Goal: Task Accomplishment & Management: Manage account settings

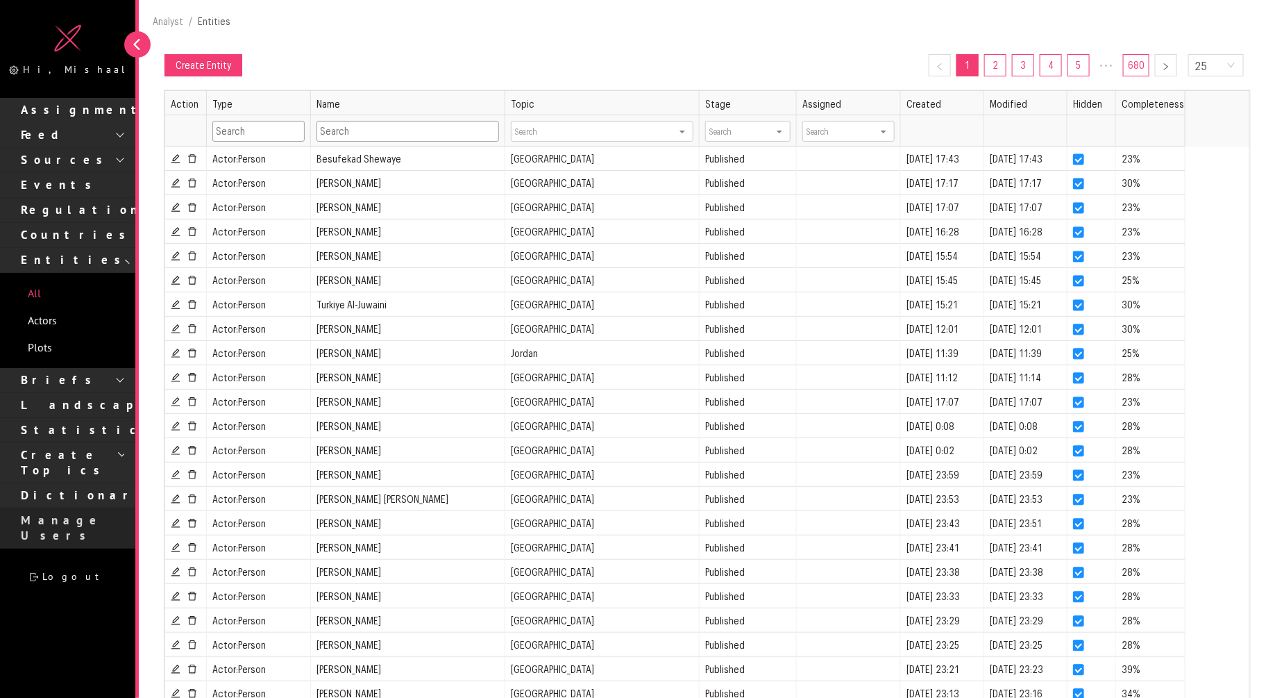
click at [83, 512] on p "Manage Users" at bounding box center [72, 527] width 102 height 31
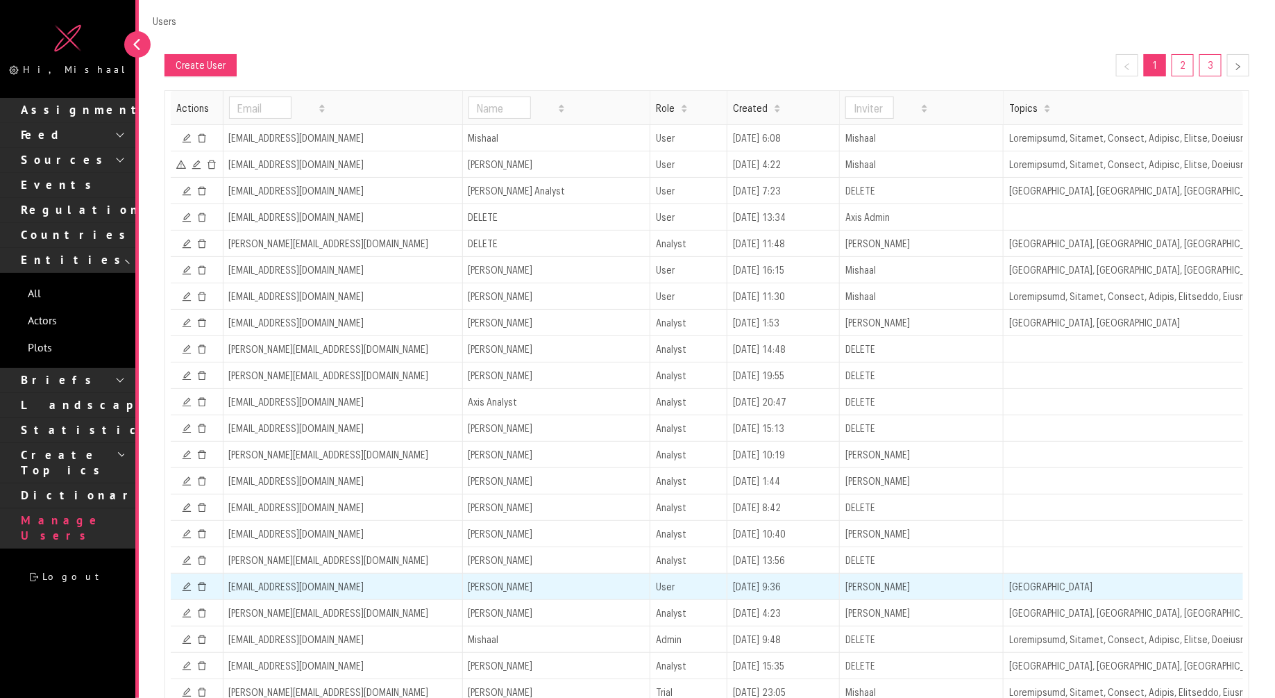
click at [203, 582] on icon "icon: delete" at bounding box center [202, 587] width 10 height 10
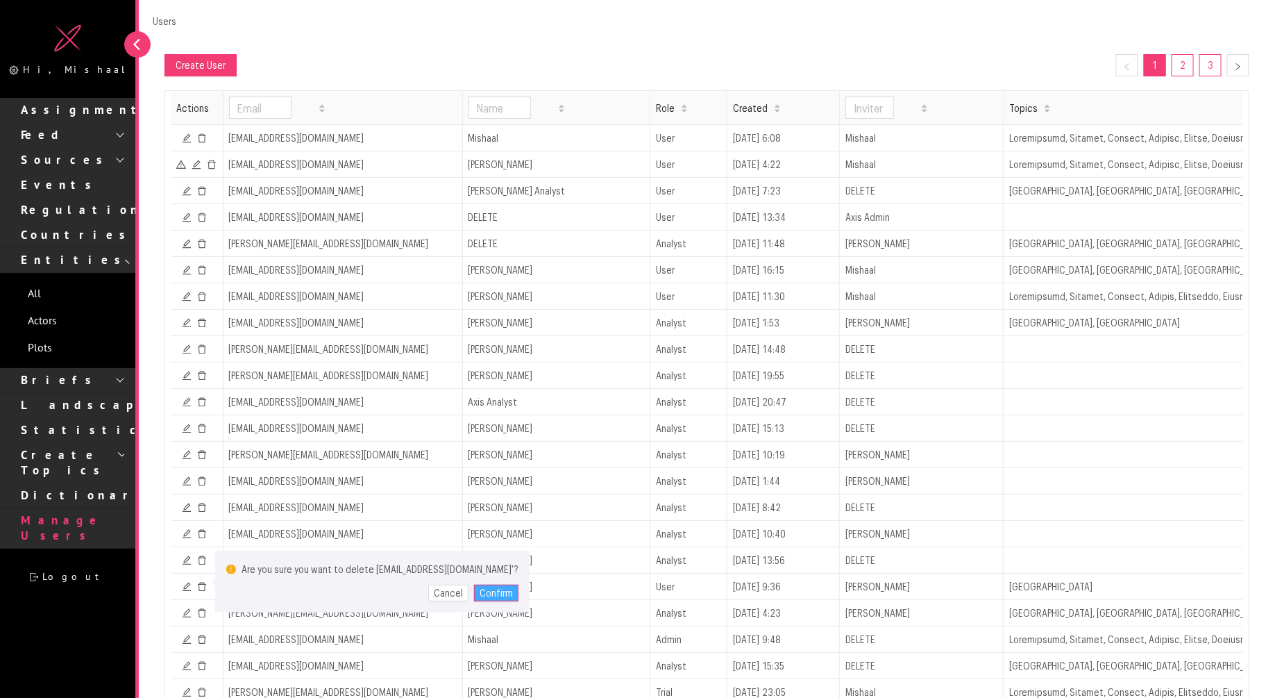
click at [474, 591] on button "Confirm" at bounding box center [496, 593] width 44 height 17
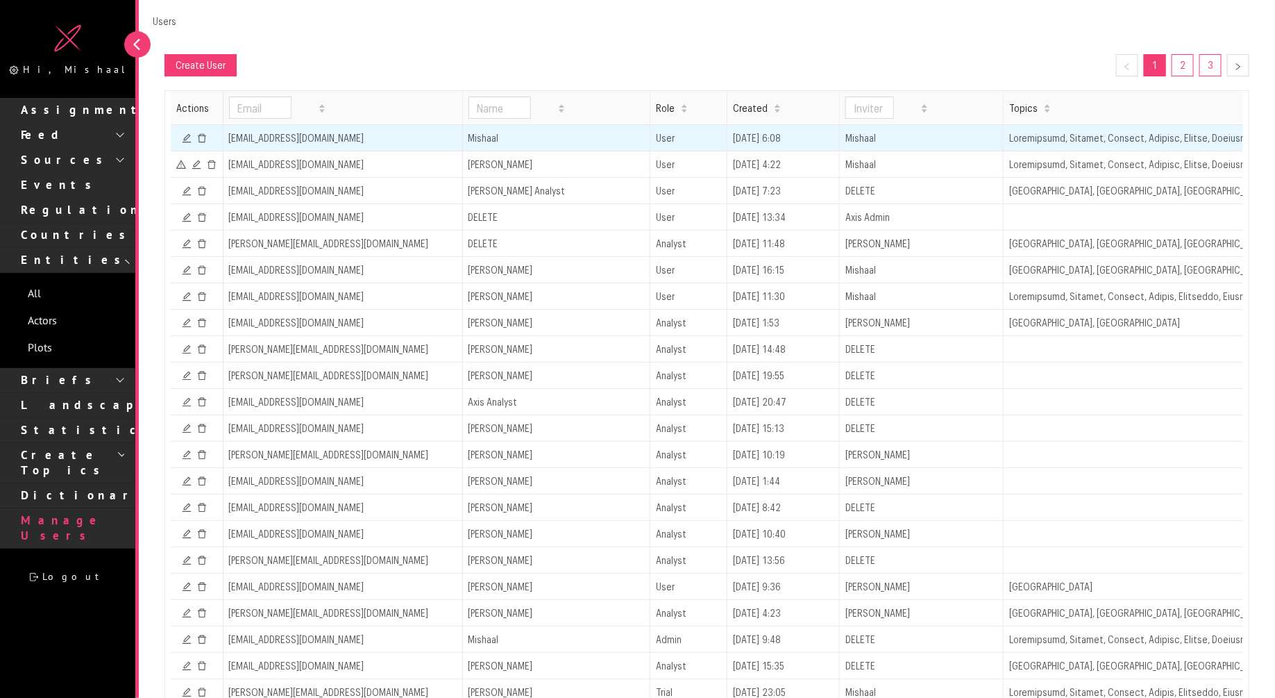
click at [200, 138] on icon "icon: delete" at bounding box center [202, 138] width 10 height 10
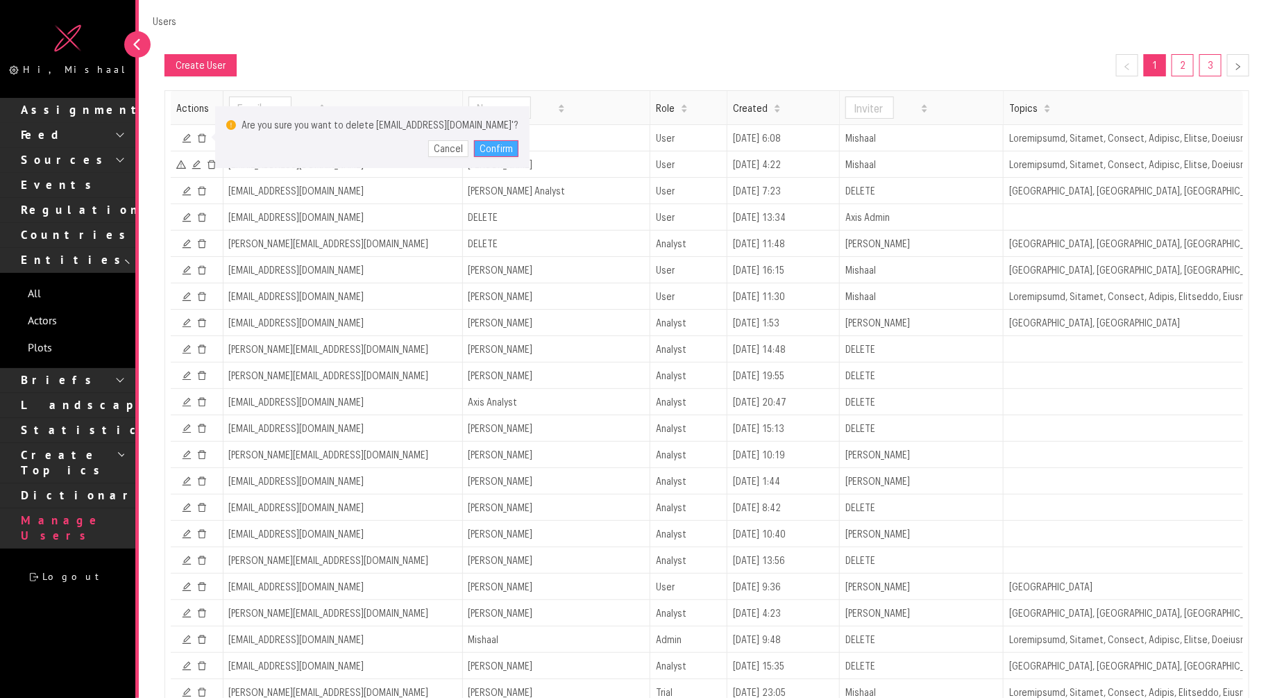
click at [474, 150] on button "Confirm" at bounding box center [496, 148] width 44 height 17
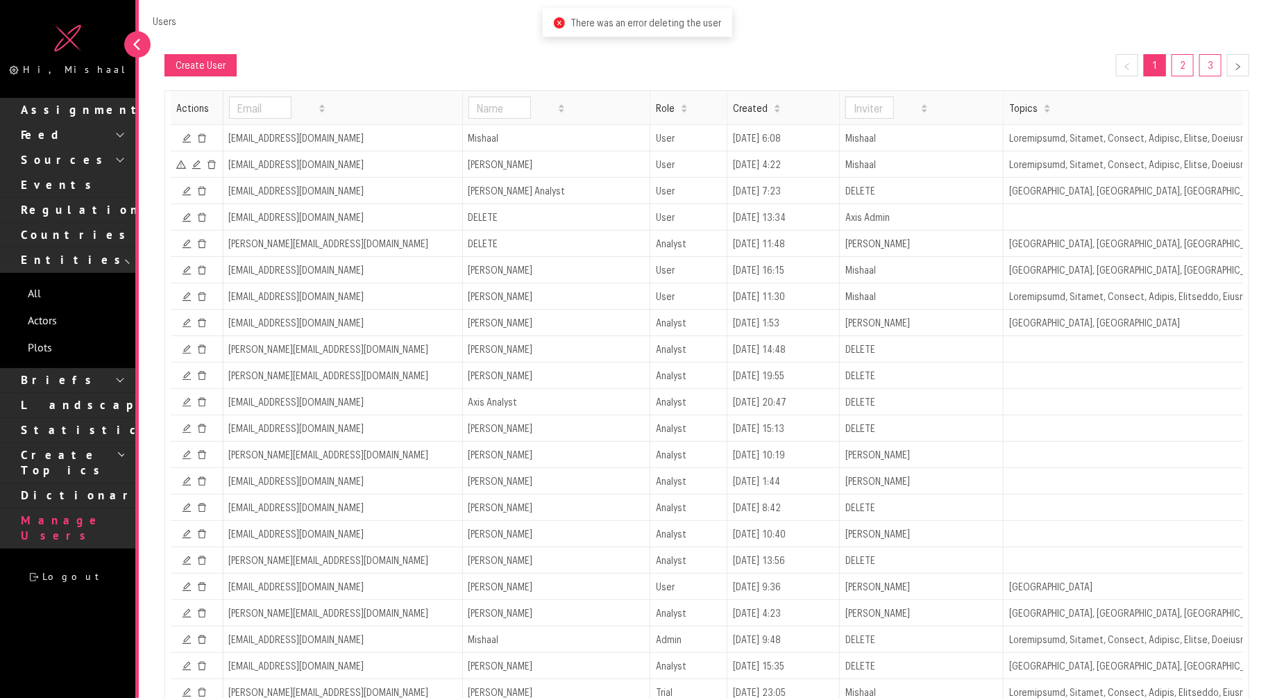
click at [668, 59] on div "Create User 1 2 3" at bounding box center [707, 65] width 1085 height 22
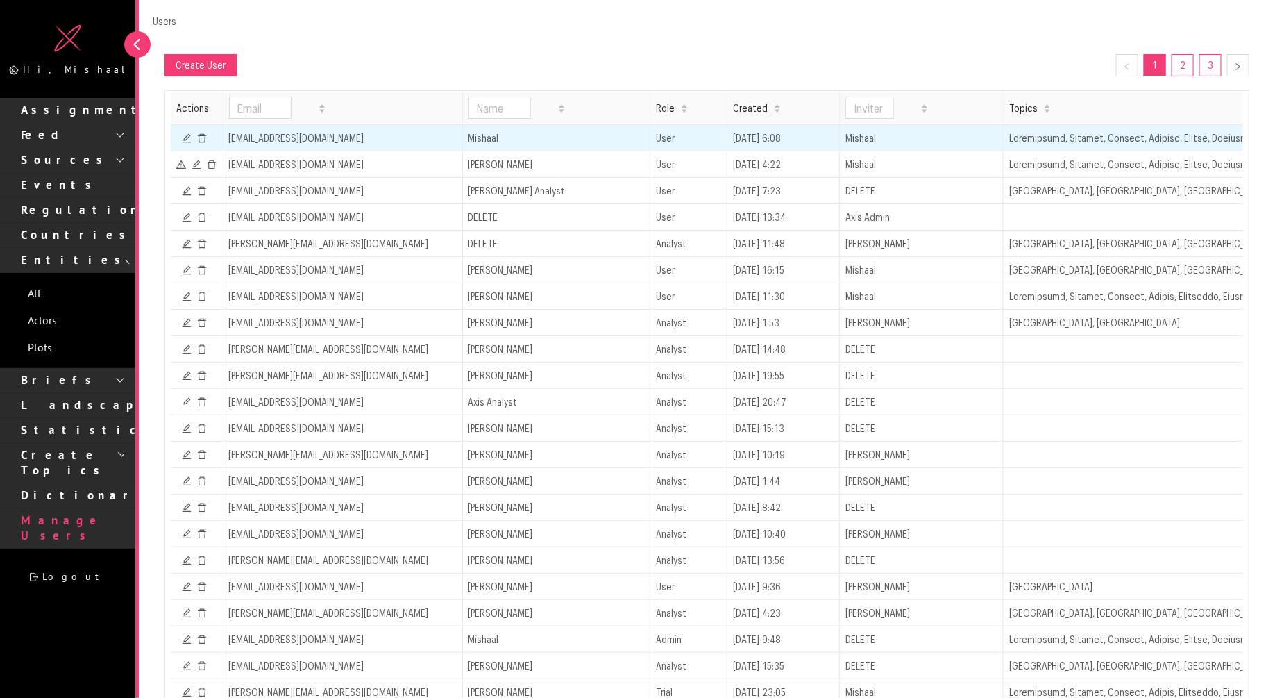
click at [201, 135] on icon "icon: delete" at bounding box center [202, 138] width 10 height 10
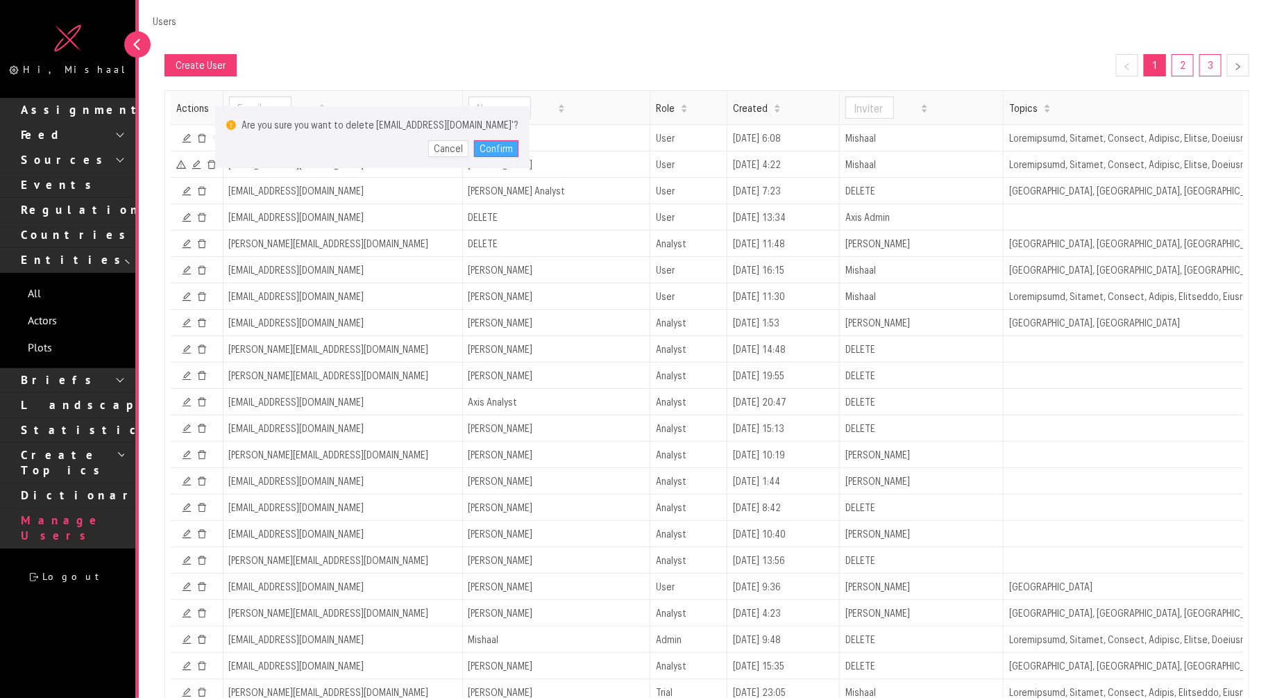
click at [474, 146] on button "Confirm" at bounding box center [496, 148] width 44 height 17
